Goal: Find specific page/section: Find specific page/section

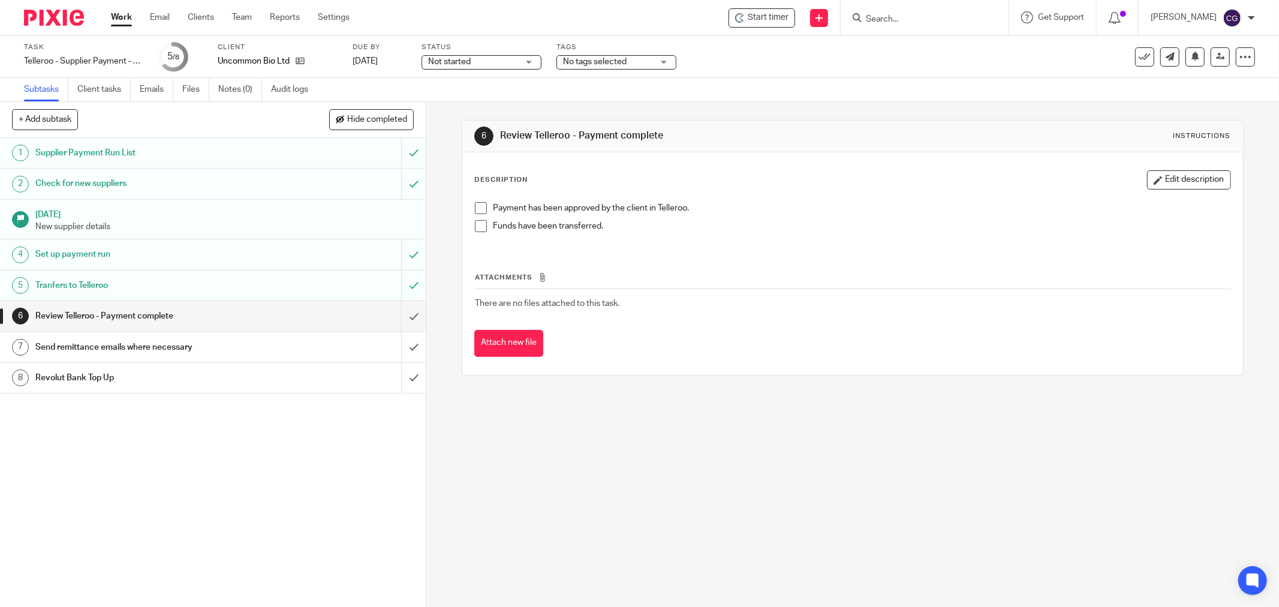
click at [119, 21] on link "Work" at bounding box center [121, 17] width 21 height 12
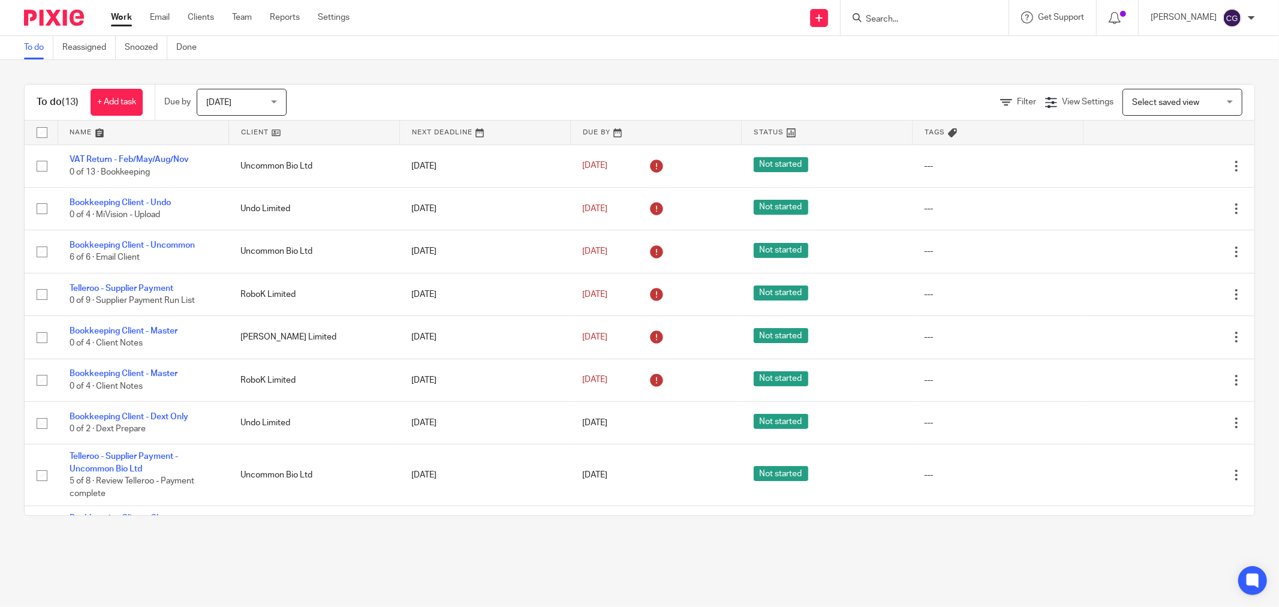
click at [889, 20] on input "Search" at bounding box center [919, 19] width 108 height 11
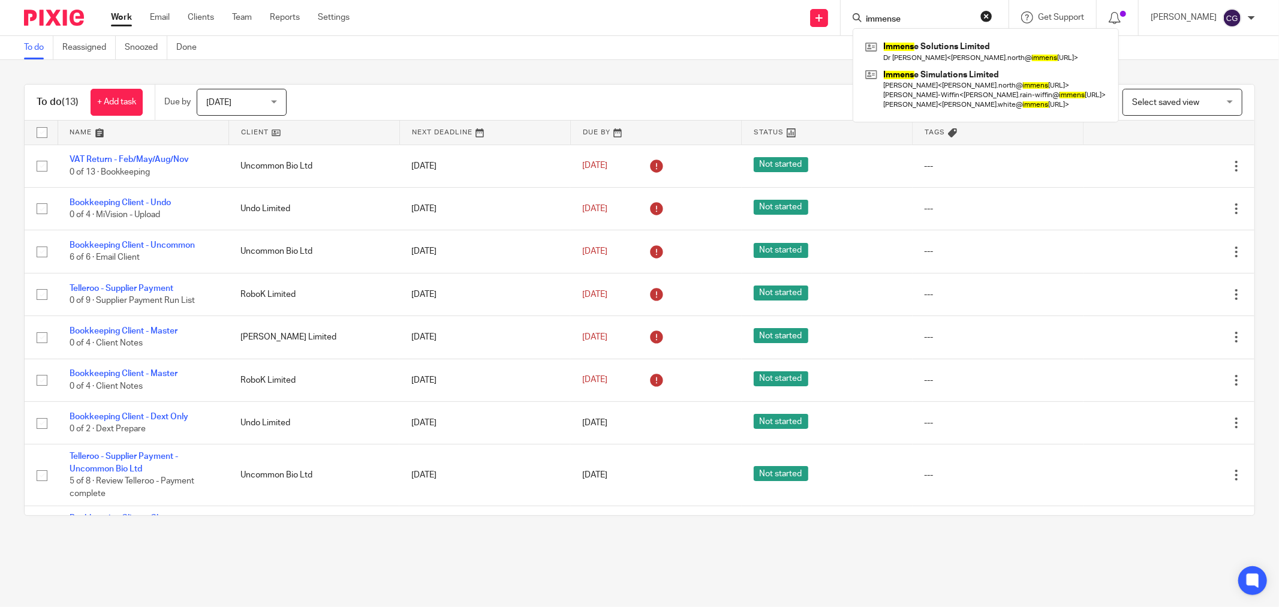
type input "immense"
click button "submit" at bounding box center [0, 0] width 0 height 0
click at [967, 46] on link at bounding box center [983, 52] width 242 height 28
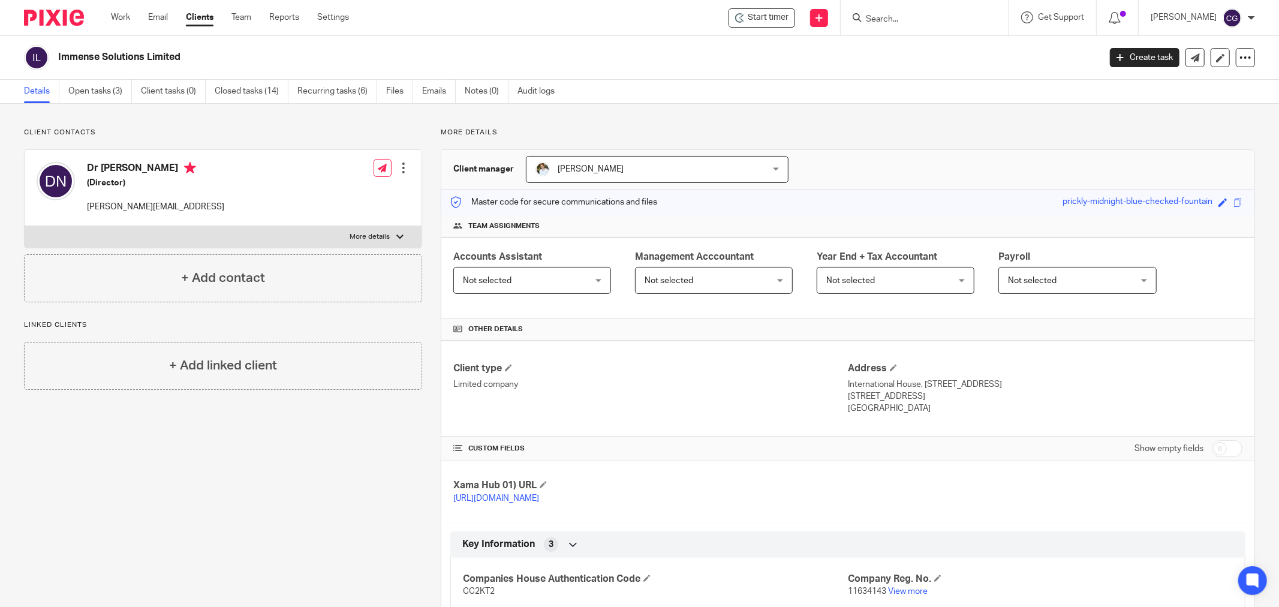
click at [902, 20] on input "Search" at bounding box center [919, 19] width 108 height 11
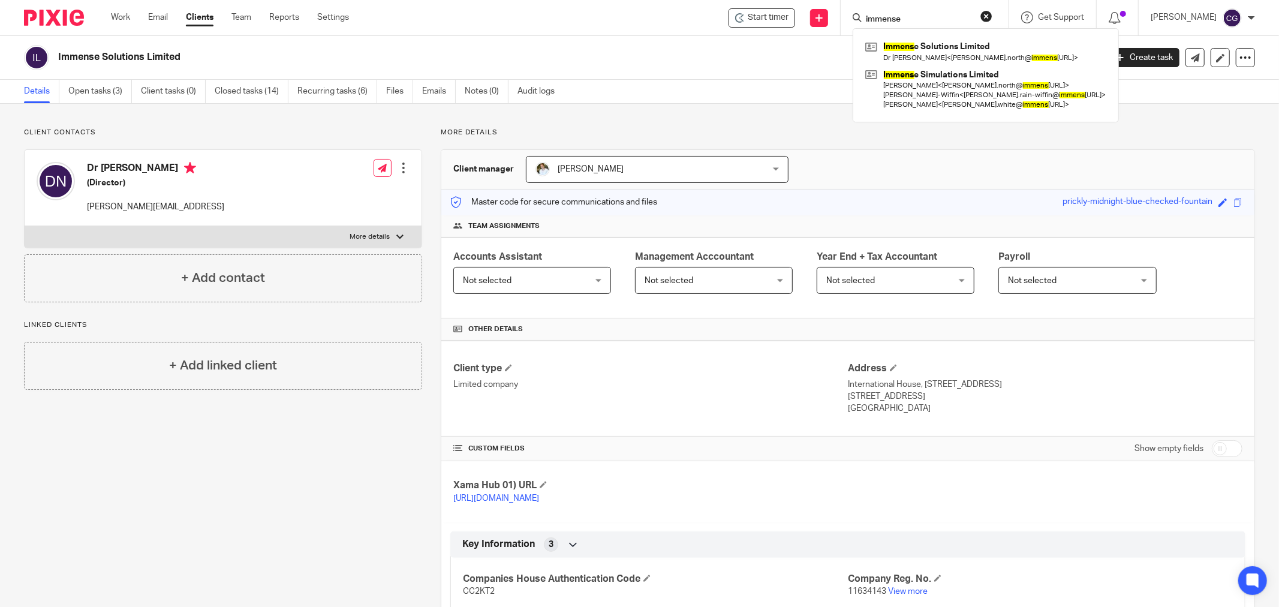
type input "immense"
click button "submit" at bounding box center [0, 0] width 0 height 0
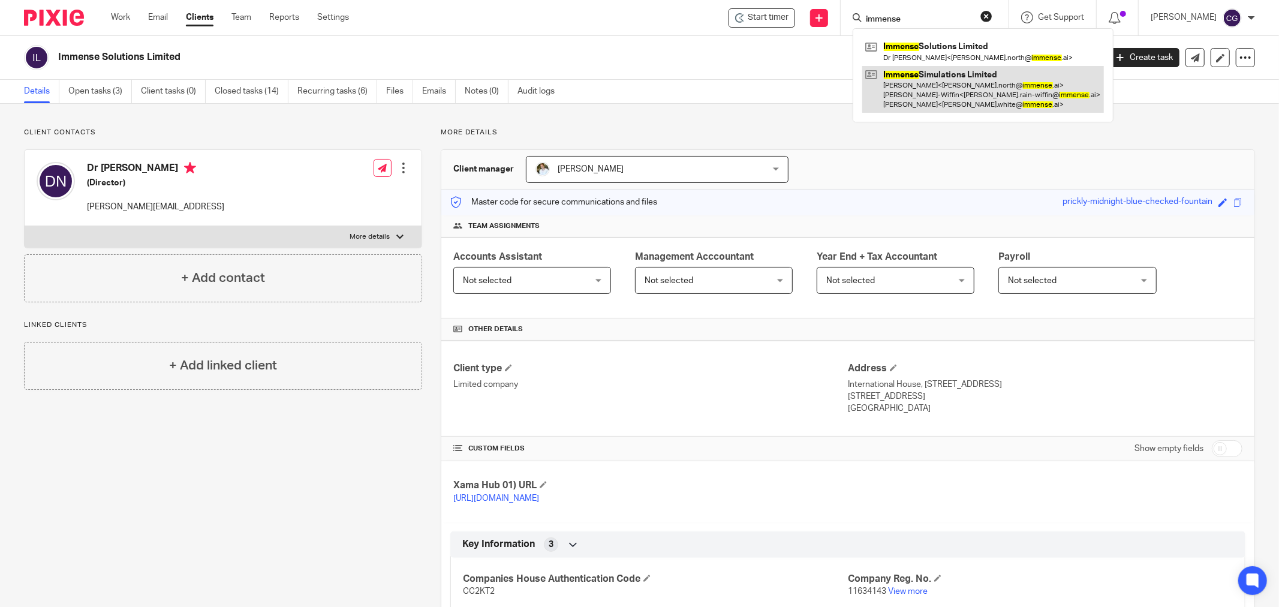
click at [964, 88] on link at bounding box center [983, 89] width 242 height 47
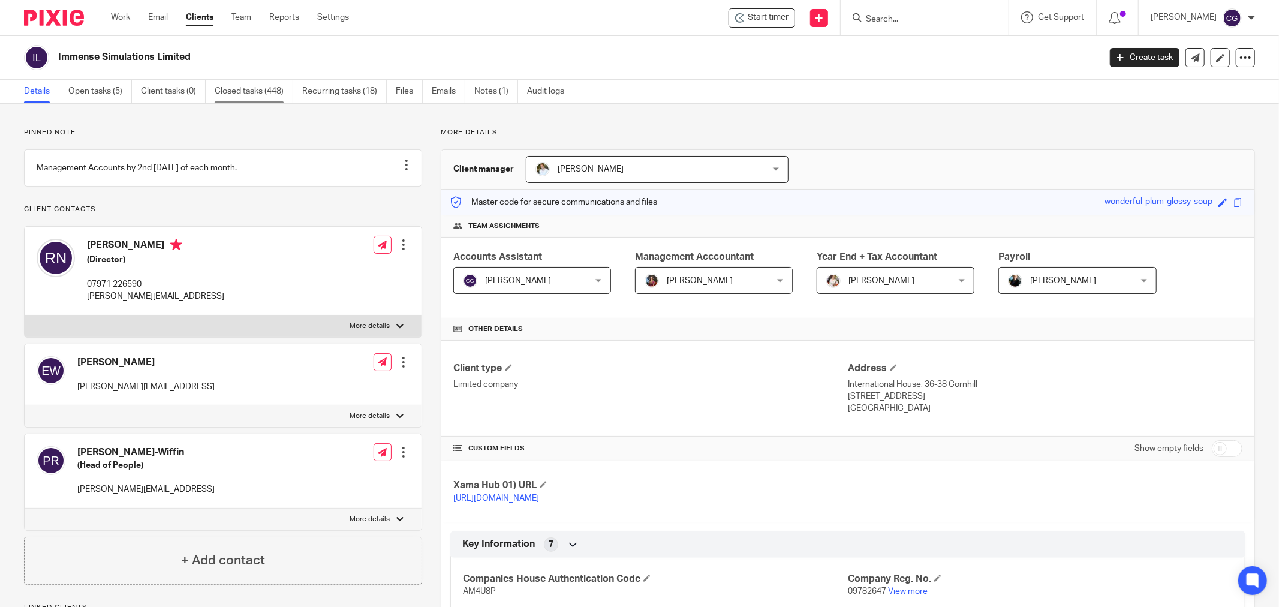
click at [230, 92] on link "Closed tasks (448)" at bounding box center [254, 91] width 79 height 23
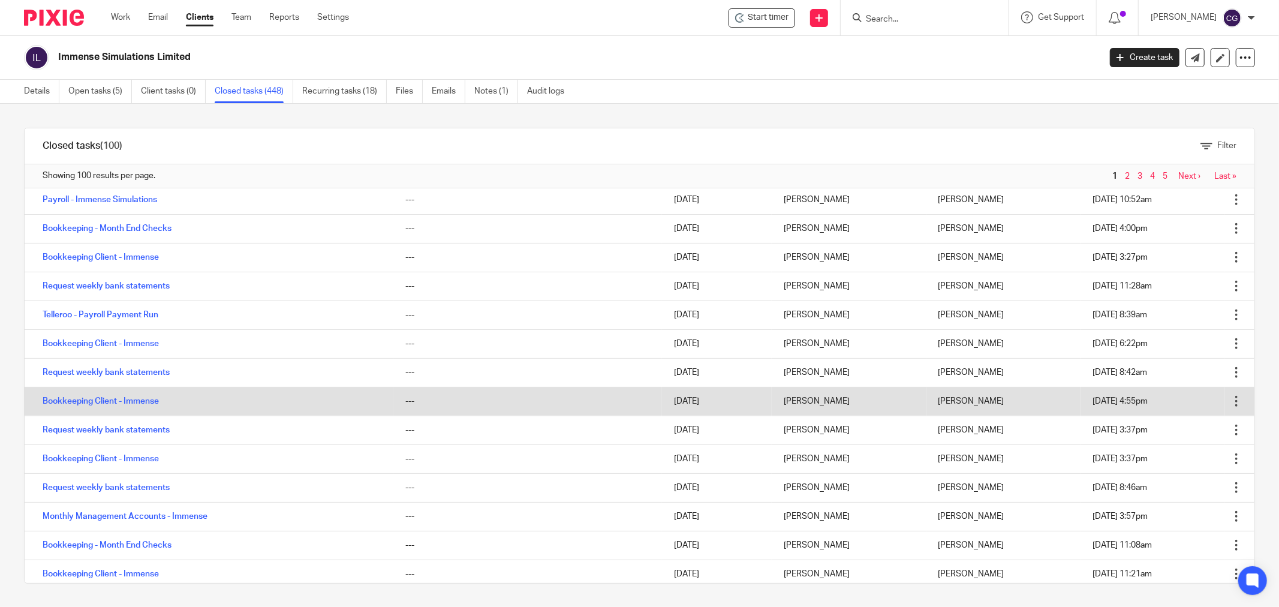
scroll to position [1199, 0]
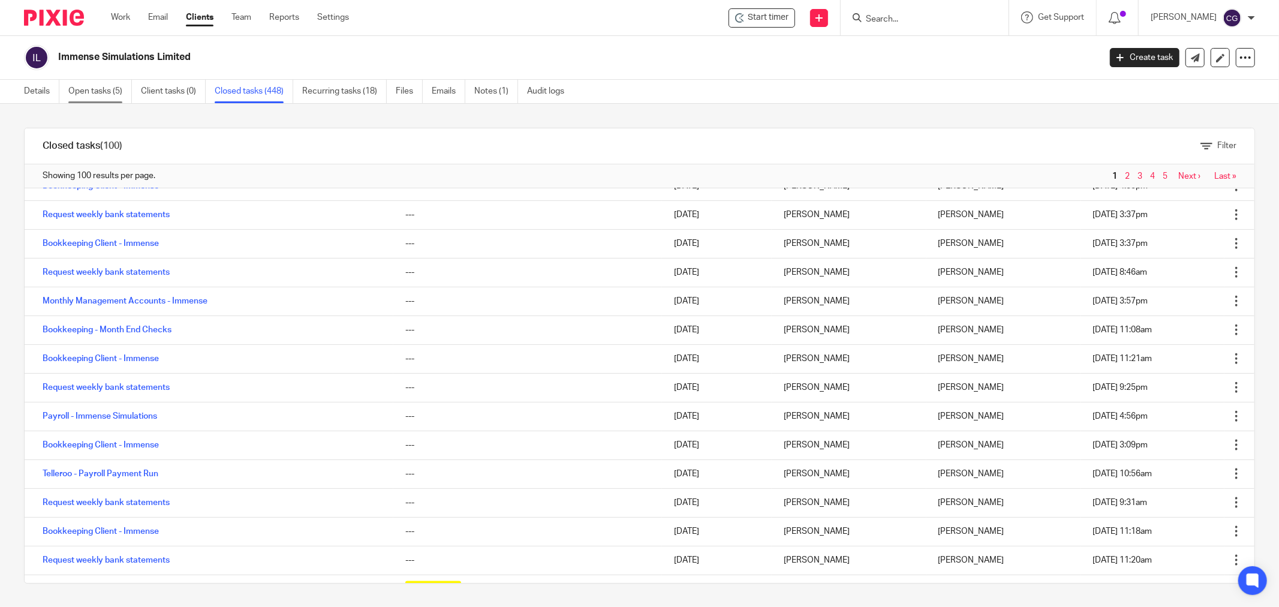
click at [92, 89] on link "Open tasks (5)" at bounding box center [100, 91] width 64 height 23
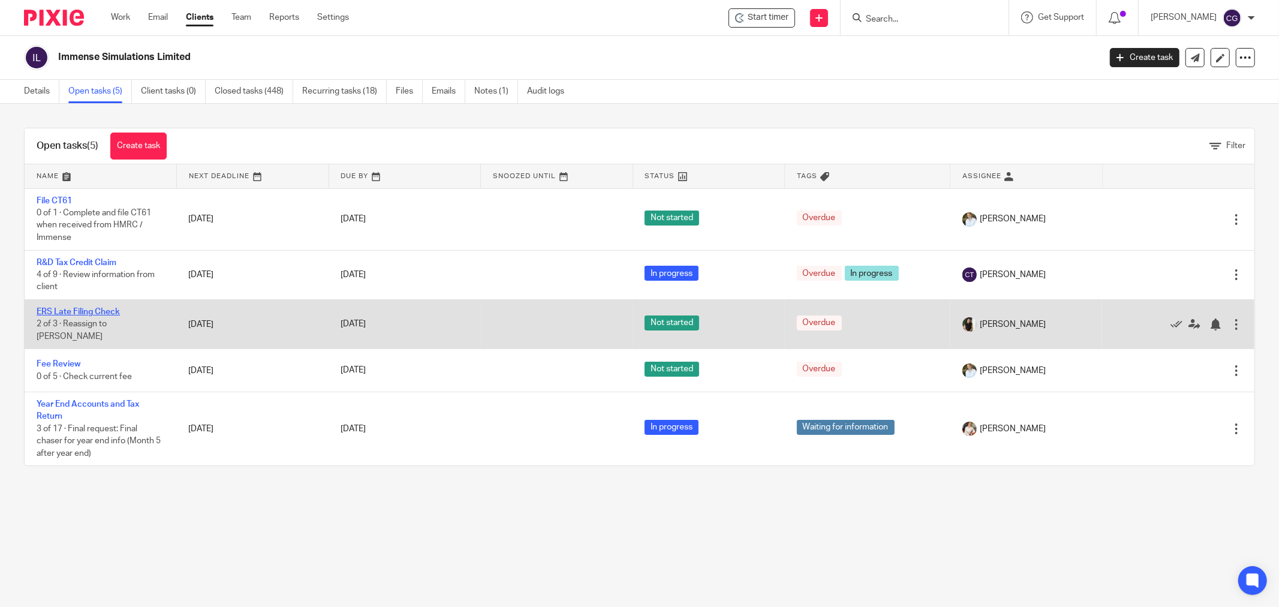
click at [97, 315] on link "ERS Late Filing Check" at bounding box center [78, 312] width 83 height 8
